Goal: Obtain resource: Download file/media

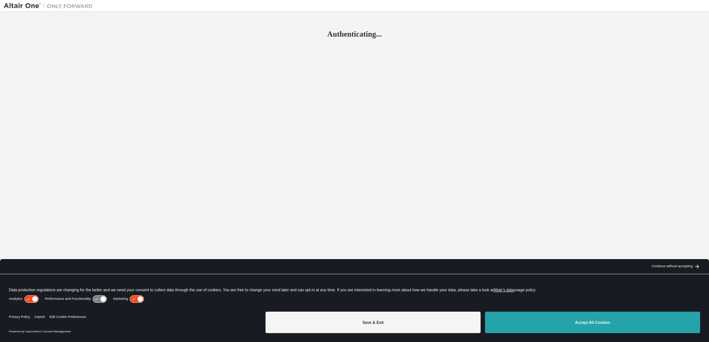
click at [527, 317] on button "Accept All Cookies" at bounding box center [592, 322] width 215 height 21
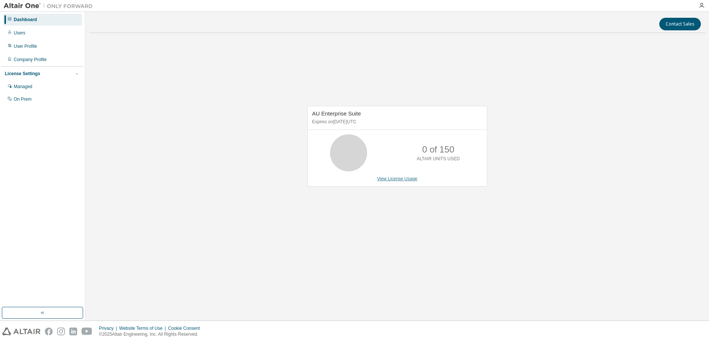
click at [382, 179] on link "View License Usage" at bounding box center [397, 178] width 40 height 5
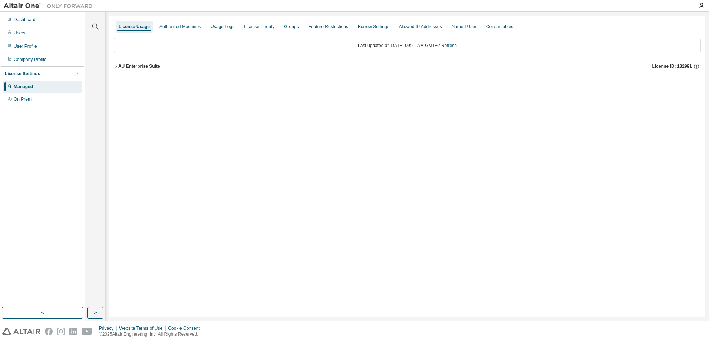
click at [116, 66] on icon "button" at bounding box center [116, 66] width 4 height 4
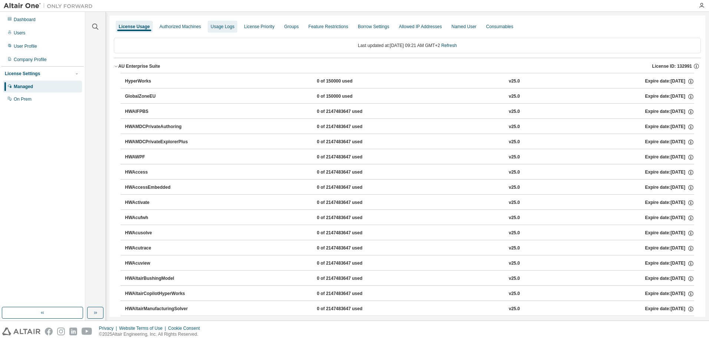
click at [219, 27] on div "Usage Logs" at bounding box center [223, 27] width 24 height 6
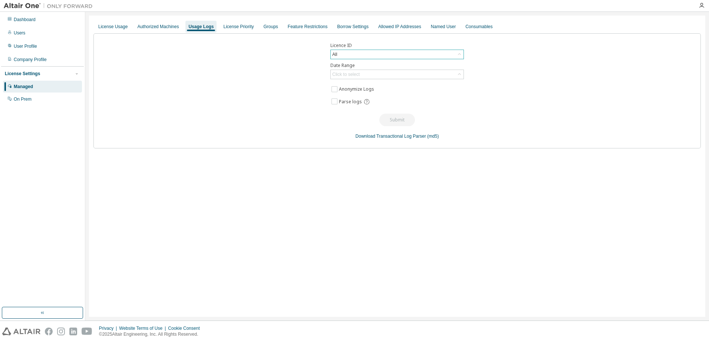
click at [339, 54] on div "All" at bounding box center [397, 54] width 133 height 9
click at [501, 64] on div "Licence ID All All 100082 - AU Mechanical Engineer (Expired) 111118 - AU Enterp…" at bounding box center [396, 90] width 607 height 115
click at [100, 26] on div "License Usage" at bounding box center [112, 27] width 29 height 6
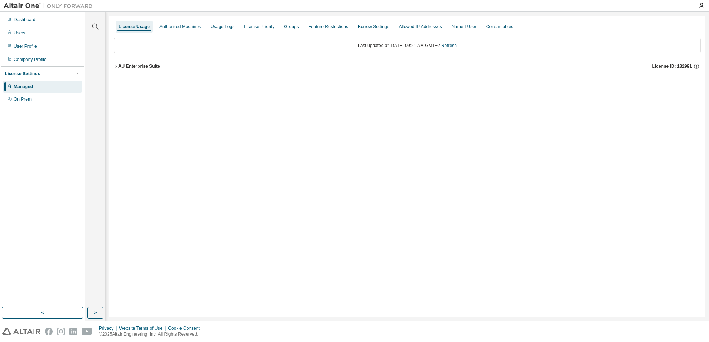
click at [115, 67] on icon "button" at bounding box center [116, 66] width 4 height 4
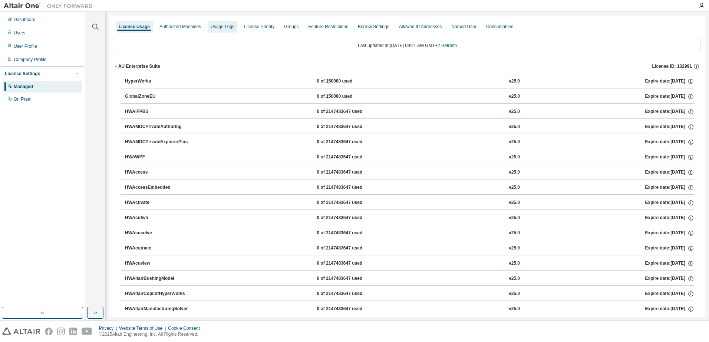
click at [215, 25] on div "Usage Logs" at bounding box center [223, 27] width 24 height 6
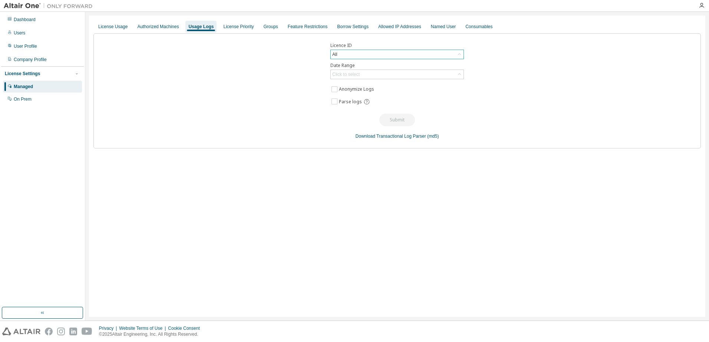
click at [381, 52] on div "All" at bounding box center [397, 54] width 133 height 9
click at [417, 83] on li "132991 - AU Enterprise Suite" at bounding box center [396, 87] width 131 height 10
click at [415, 72] on div "Click to select" at bounding box center [397, 74] width 133 height 9
click at [412, 103] on li "Year to date" at bounding box center [396, 105] width 131 height 10
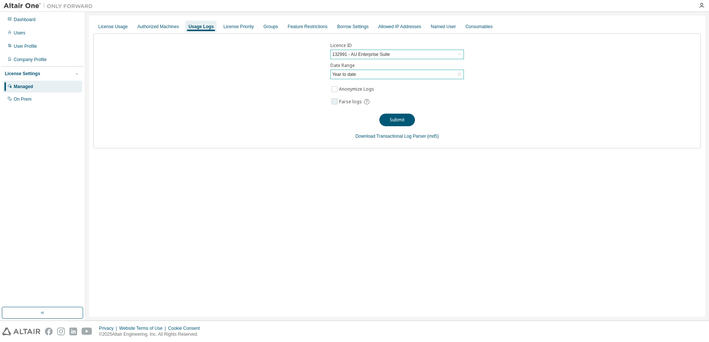
click at [351, 98] on label "Parse logs" at bounding box center [356, 102] width 34 height 10
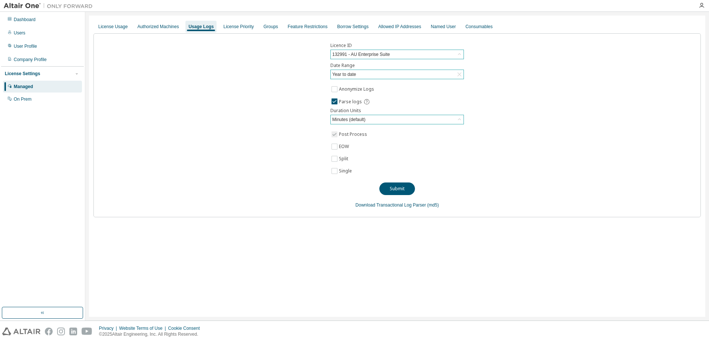
click at [359, 123] on div "Minutes (default)" at bounding box center [348, 120] width 35 height 8
click at [312, 134] on div "Licence ID 132991 - AU Enterprise Suite Date Range Year to date Anonymize Logs …" at bounding box center [396, 125] width 607 height 184
click at [347, 122] on div "Minutes (default)" at bounding box center [348, 120] width 35 height 8
click at [347, 146] on li "Hours" at bounding box center [396, 150] width 131 height 10
click at [317, 143] on div "Licence ID 132991 - AU Enterprise Suite Date Range Year to date Anonymize Logs …" at bounding box center [396, 125] width 607 height 184
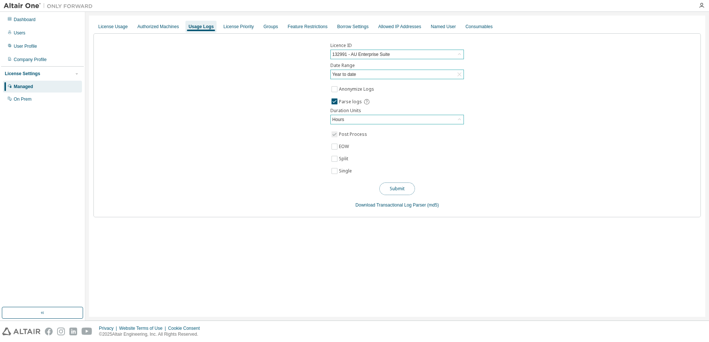
click at [400, 184] on button "Submit" at bounding box center [397, 189] width 36 height 13
click at [36, 34] on div "Users" at bounding box center [42, 33] width 79 height 12
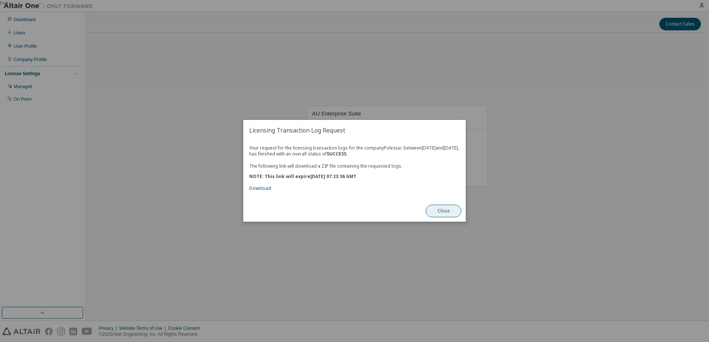
click at [441, 215] on button "Close" at bounding box center [443, 211] width 36 height 13
click at [265, 192] on link "Download" at bounding box center [260, 189] width 22 height 6
